Goal: Task Accomplishment & Management: Use online tool/utility

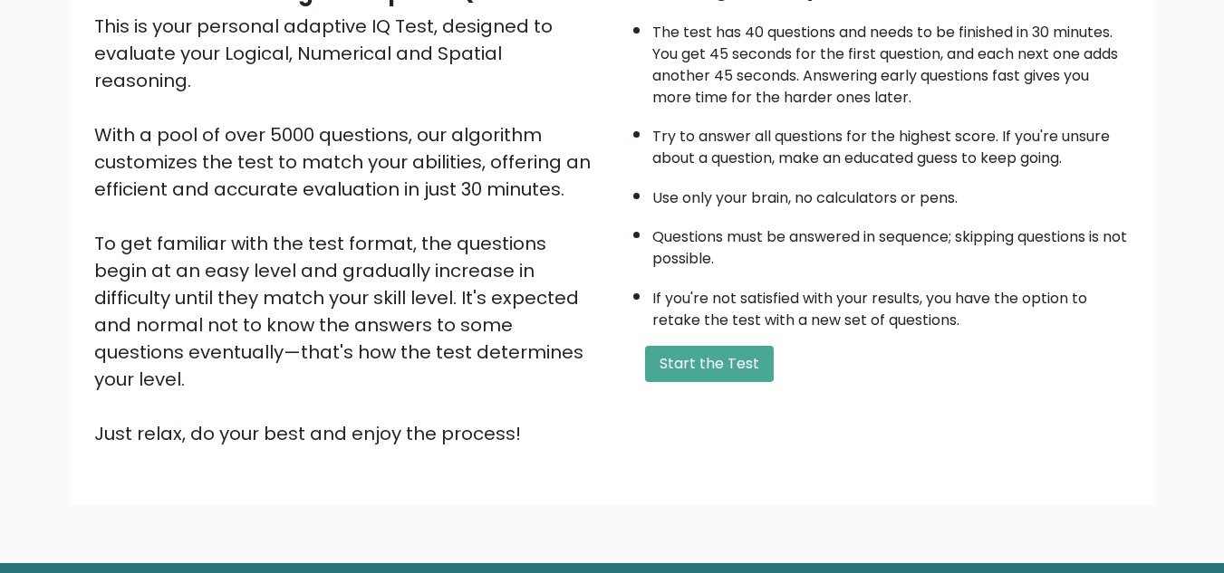
scroll to position [203, 0]
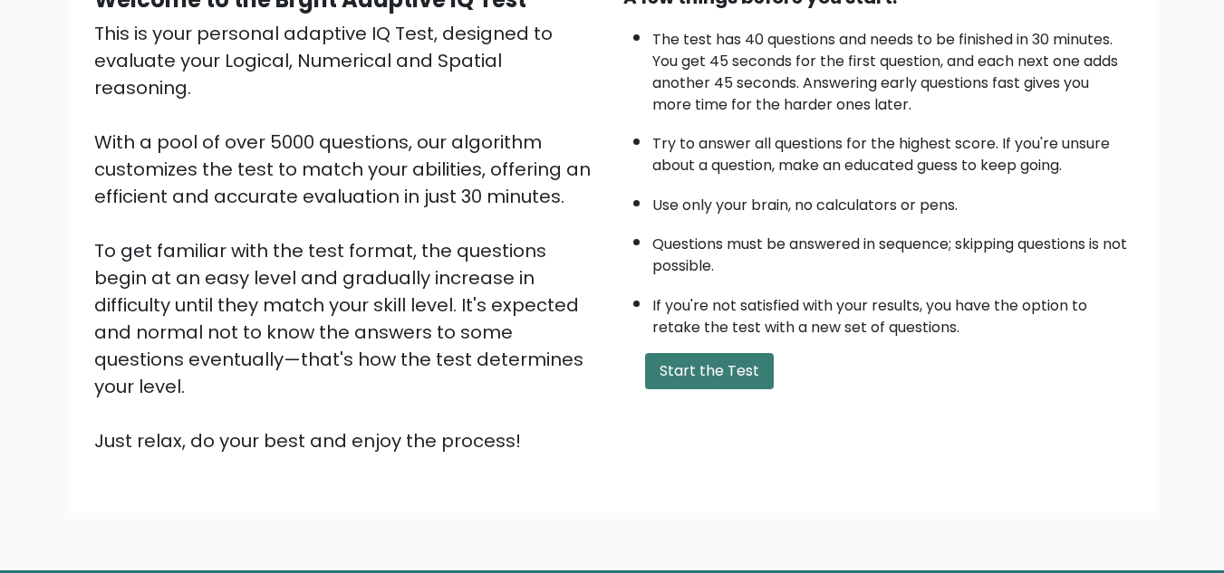
click at [645, 389] on button "Start the Test" at bounding box center [709, 371] width 129 height 36
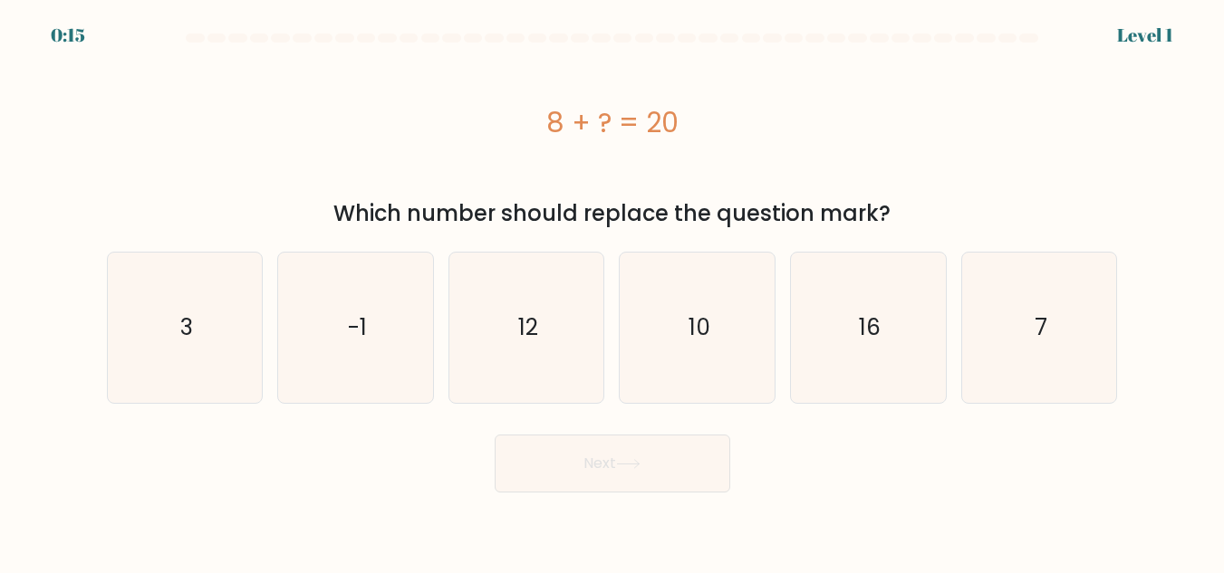
scroll to position [970, 0]
click at [1034, 343] on text "7" at bounding box center [1040, 328] width 13 height 32
click at [612, 292] on input "f. 7" at bounding box center [612, 289] width 1 height 5
radio input "true"
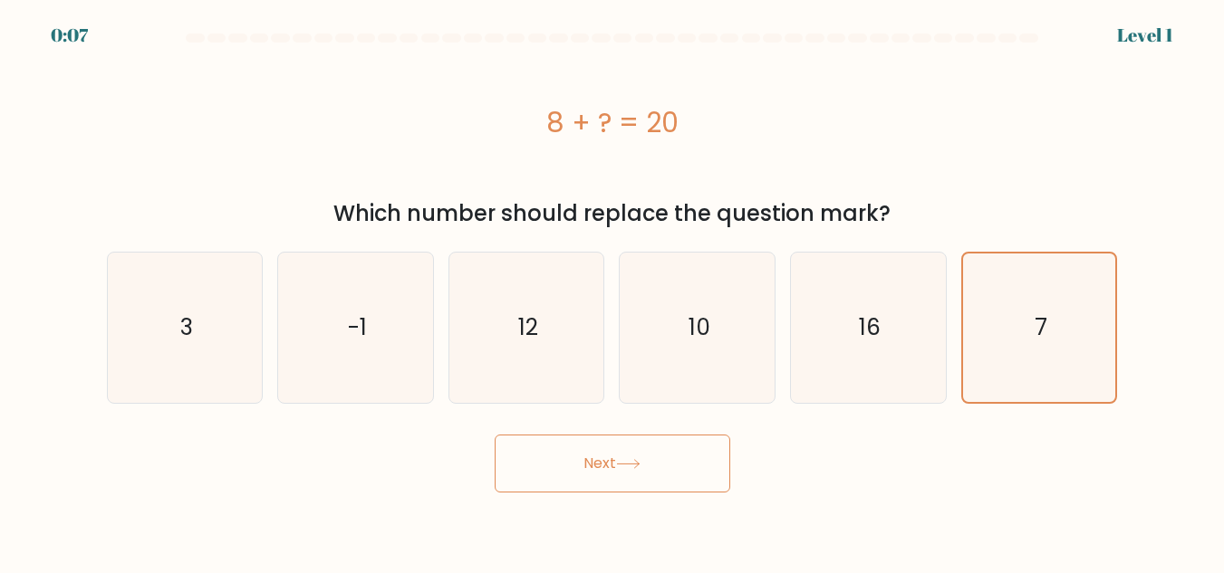
click at [144, 143] on div "8 + ? = 20" at bounding box center [612, 122] width 1011 height 41
click at [494, 493] on button "Next" at bounding box center [611, 464] width 235 height 58
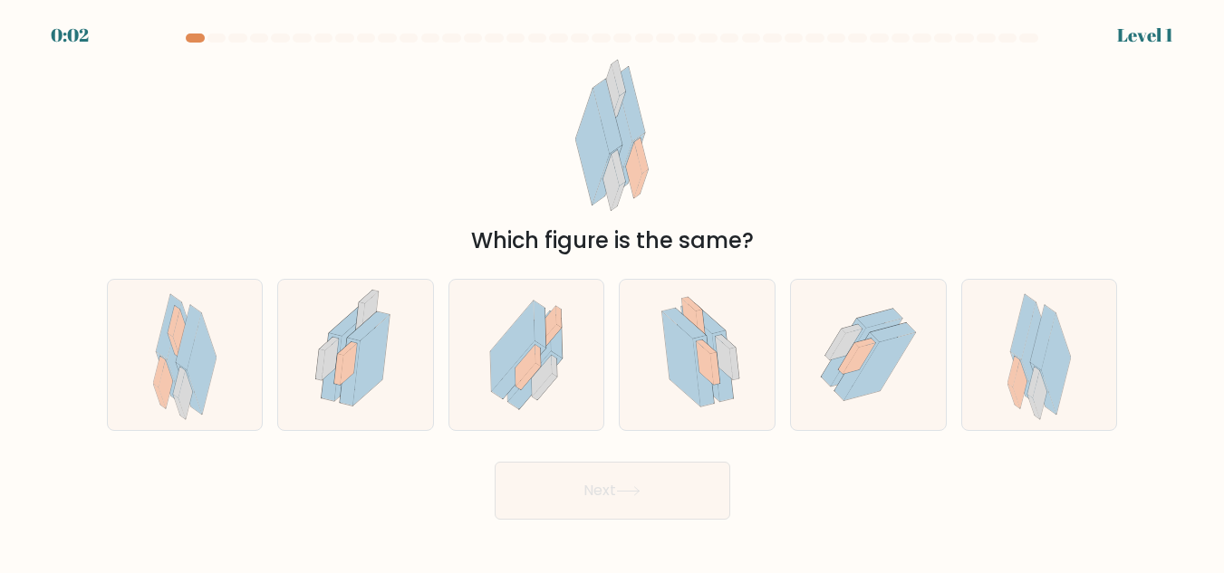
scroll to position [13, 0]
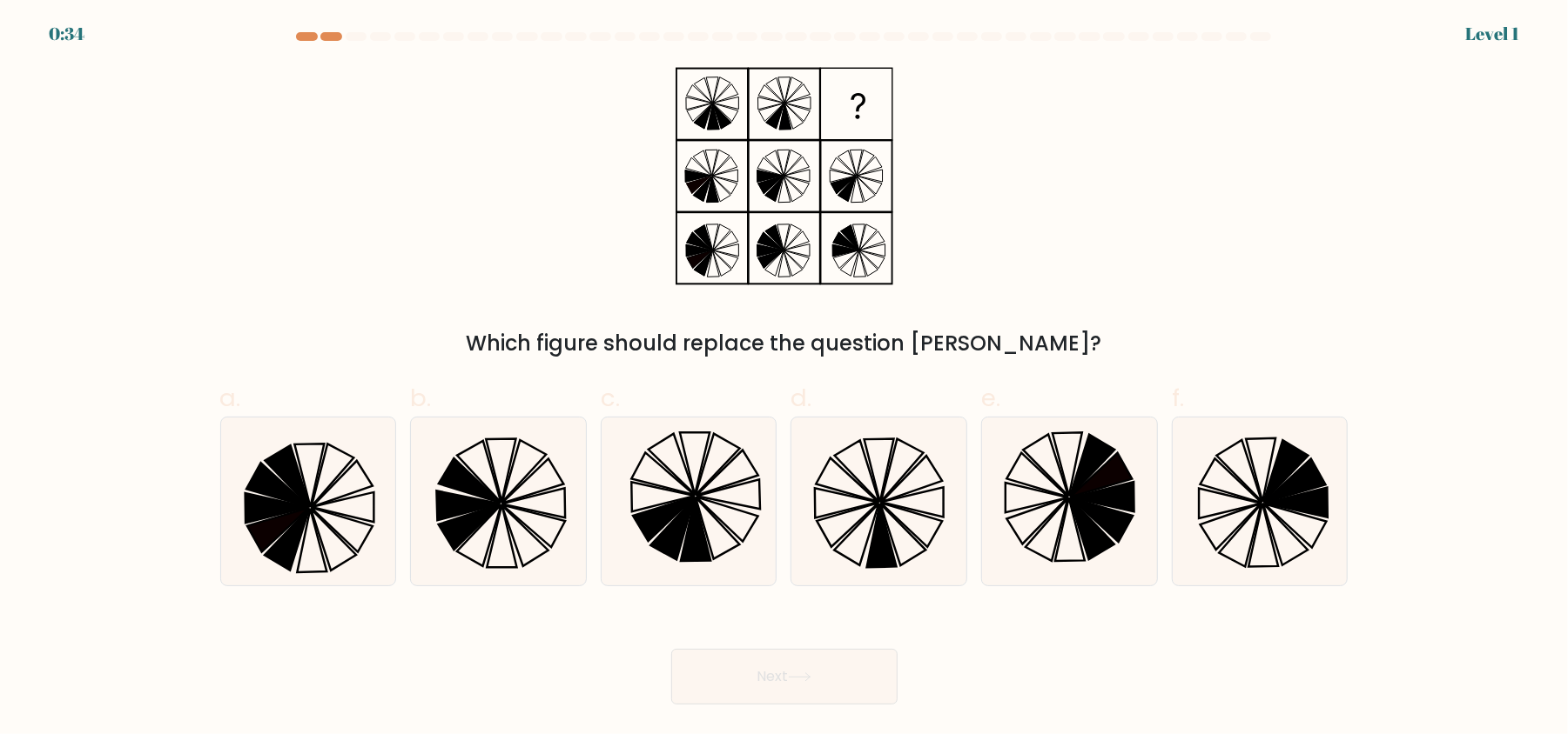
click at [1139, 41] on at bounding box center [784, 37] width 979 height 9
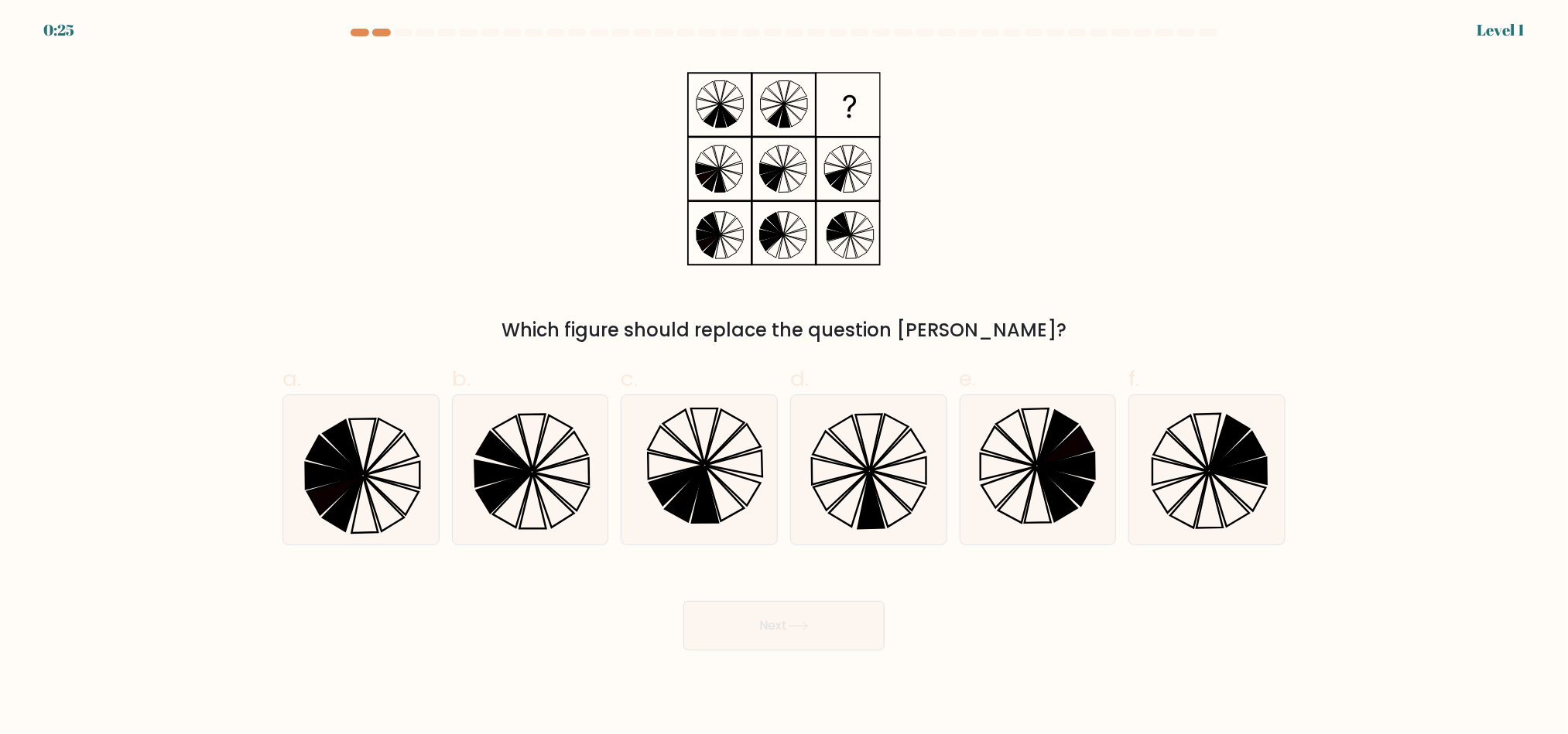
drag, startPoint x: 1584, startPoint y: 5, endPoint x: 616, endPoint y: 434, distance: 1058.8
click at [616, 344] on div "Which figure should replace the question mark?" at bounding box center [784, 202] width 1021 height 285
drag, startPoint x: 616, startPoint y: 434, endPoint x: 635, endPoint y: 428, distance: 19.9
click at [635, 344] on div "Which figure should replace the question mark?" at bounding box center [784, 202] width 1021 height 285
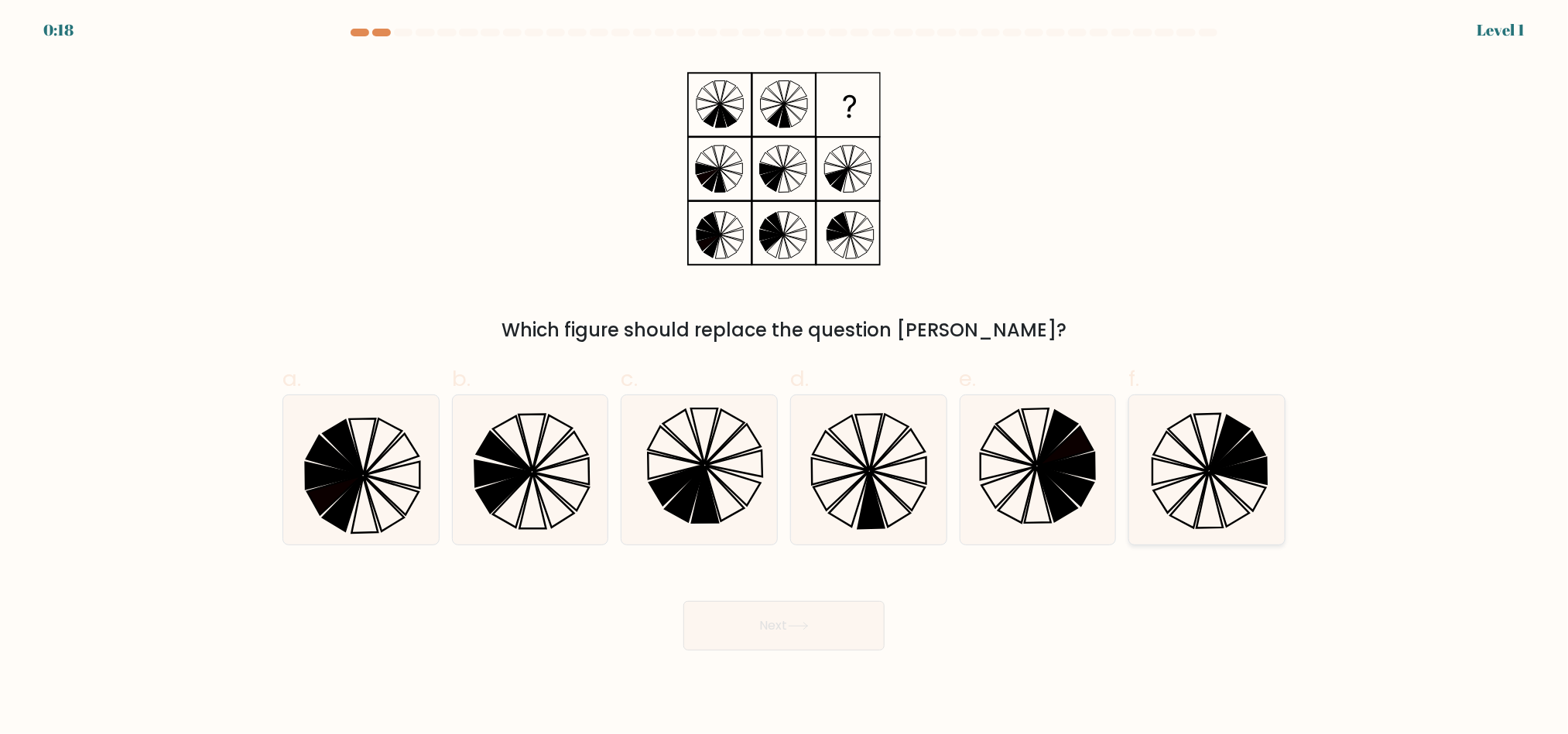
click at [1132, 545] on icon at bounding box center [1207, 470] width 150 height 150
click at [784, 378] on input "f." at bounding box center [784, 373] width 1 height 10
radio input "true"
click at [687, 279] on icon at bounding box center [784, 169] width 193 height 220
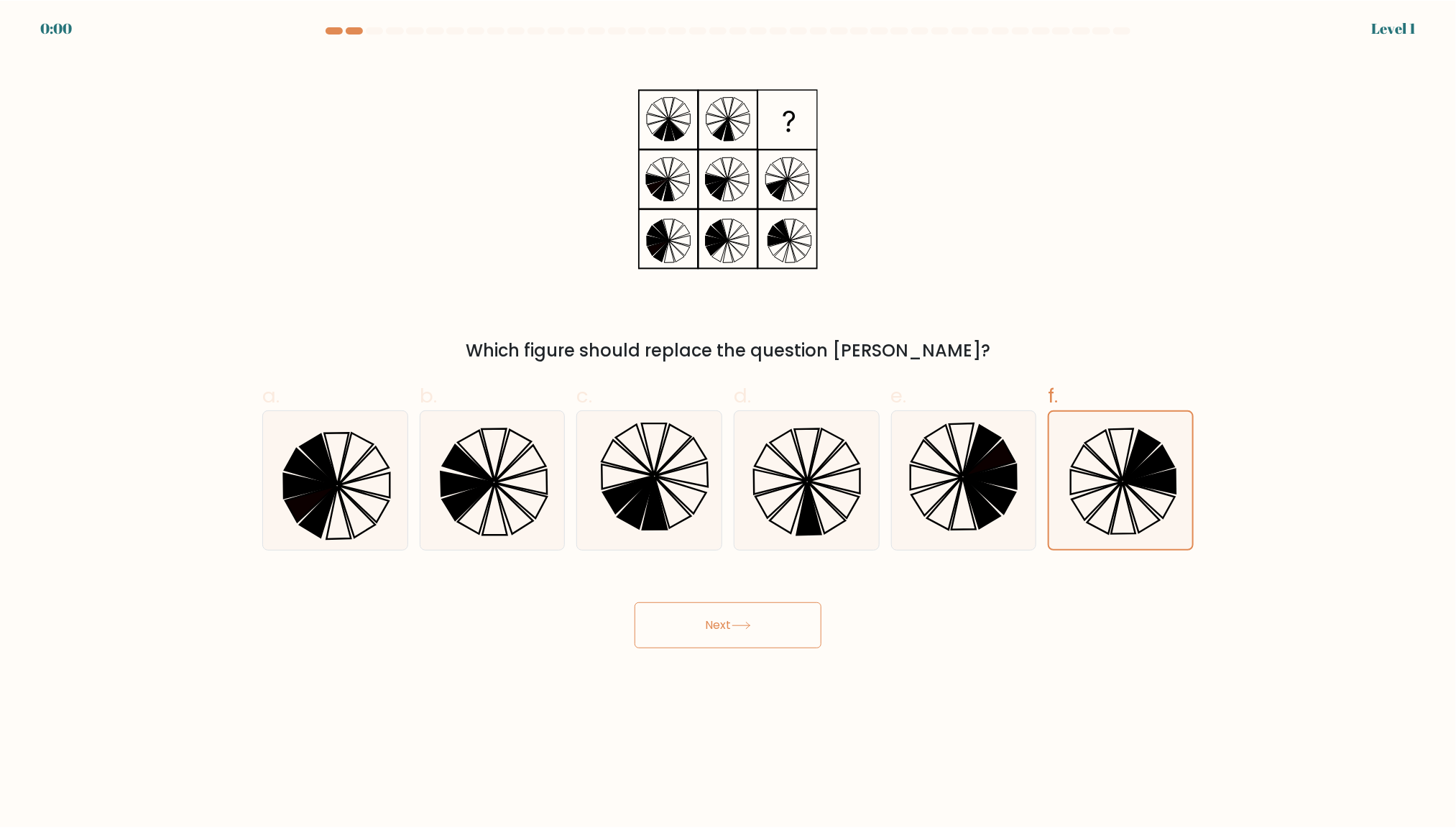
scroll to position [829, 0]
click at [994, 551] on div "a. b." at bounding box center [728, 460] width 943 height 181
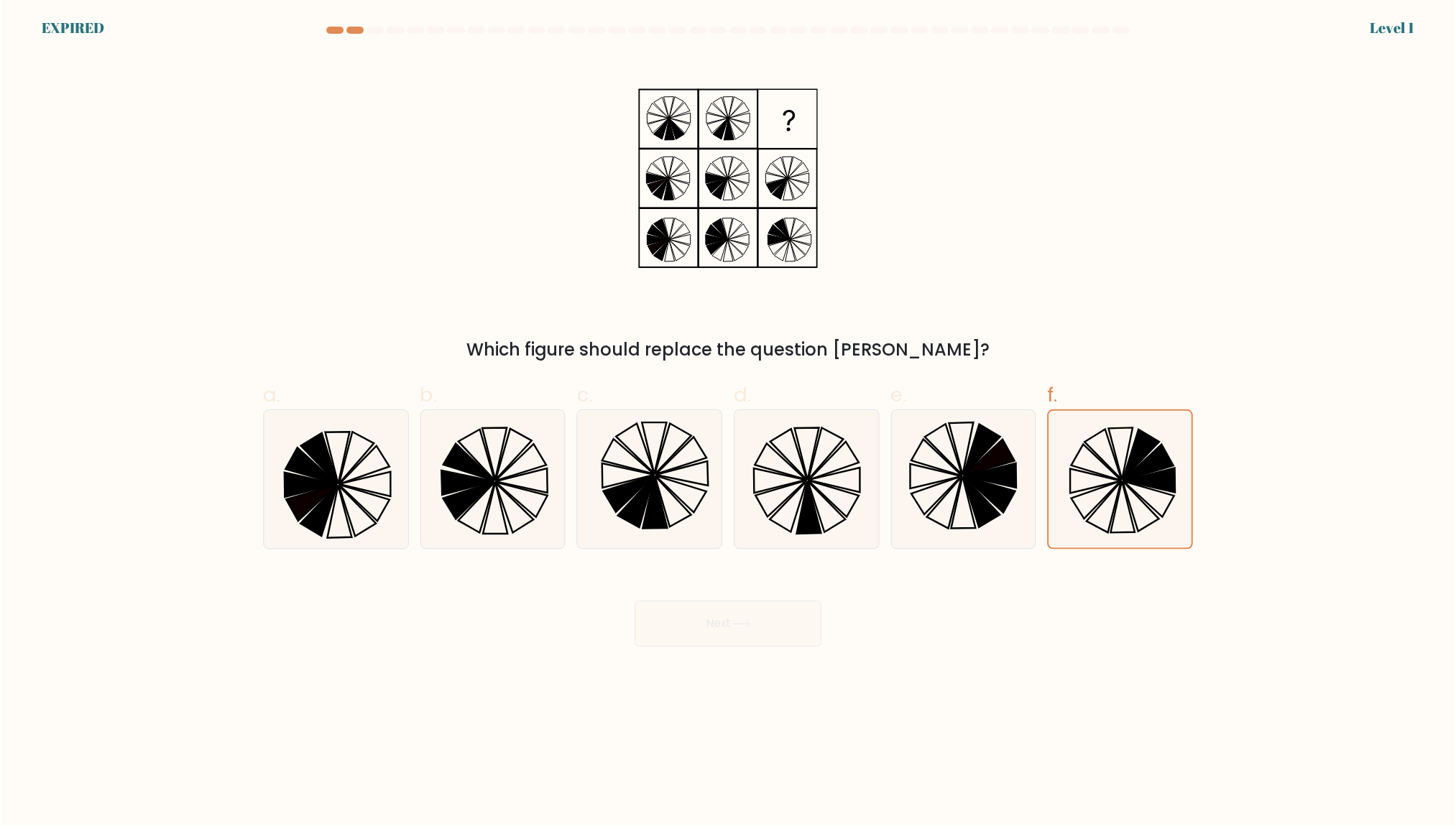
scroll to position [830, 0]
